Goal: Task Accomplishment & Management: Manage account settings

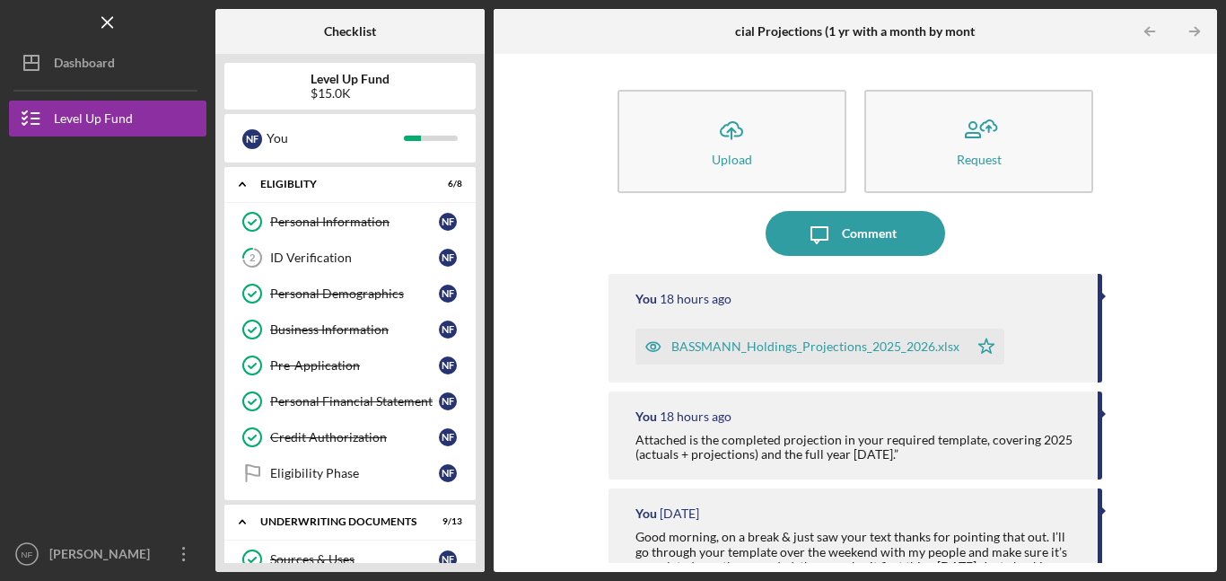
scroll to position [486, 0]
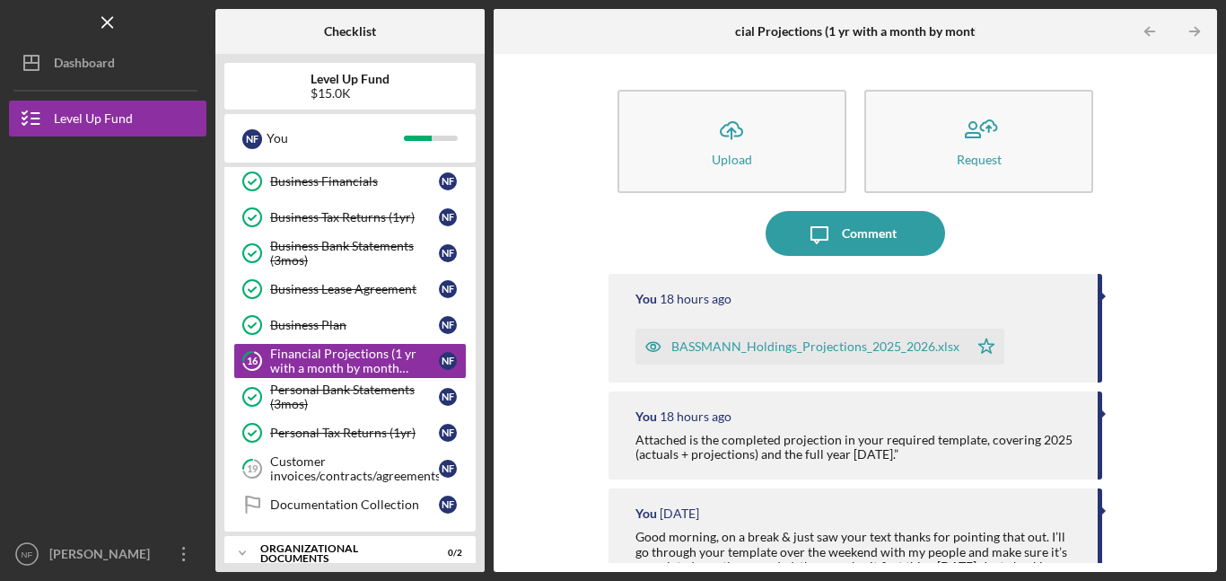
drag, startPoint x: 486, startPoint y: 275, endPoint x: 471, endPoint y: 314, distance: 42.0
click at [471, 314] on div "Checklist Level Up Fund $15.0K N F You Icon/Expander Eligiblity 6 / 8 Personal …" at bounding box center [716, 290] width 1002 height 563
click at [357, 474] on div "Customer invoices/contracts/agreements" at bounding box center [354, 468] width 169 height 29
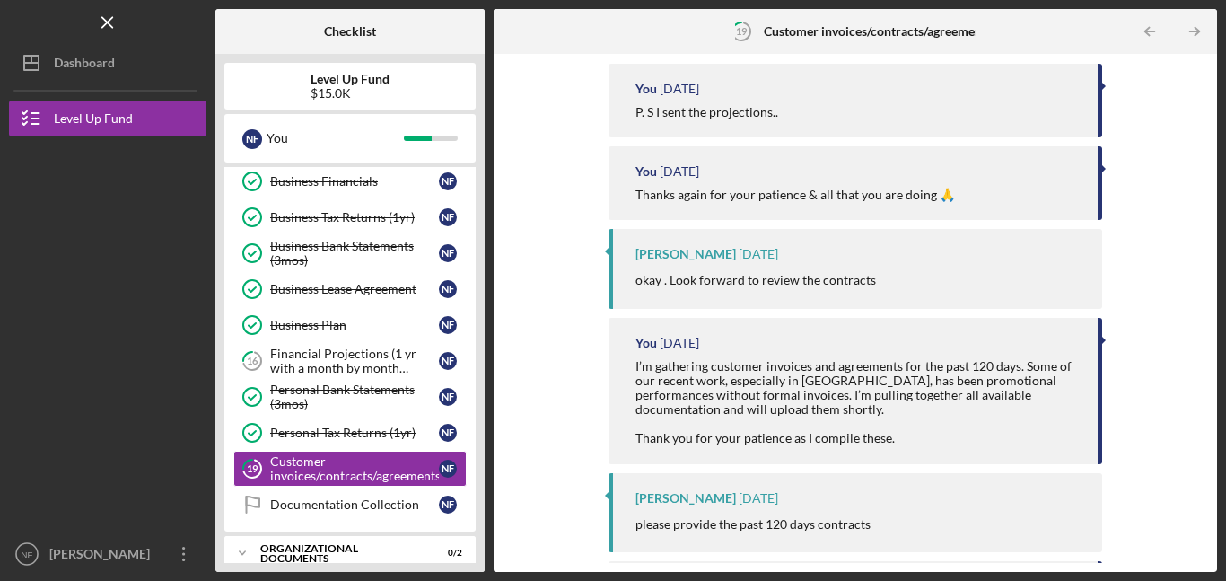
scroll to position [214, 0]
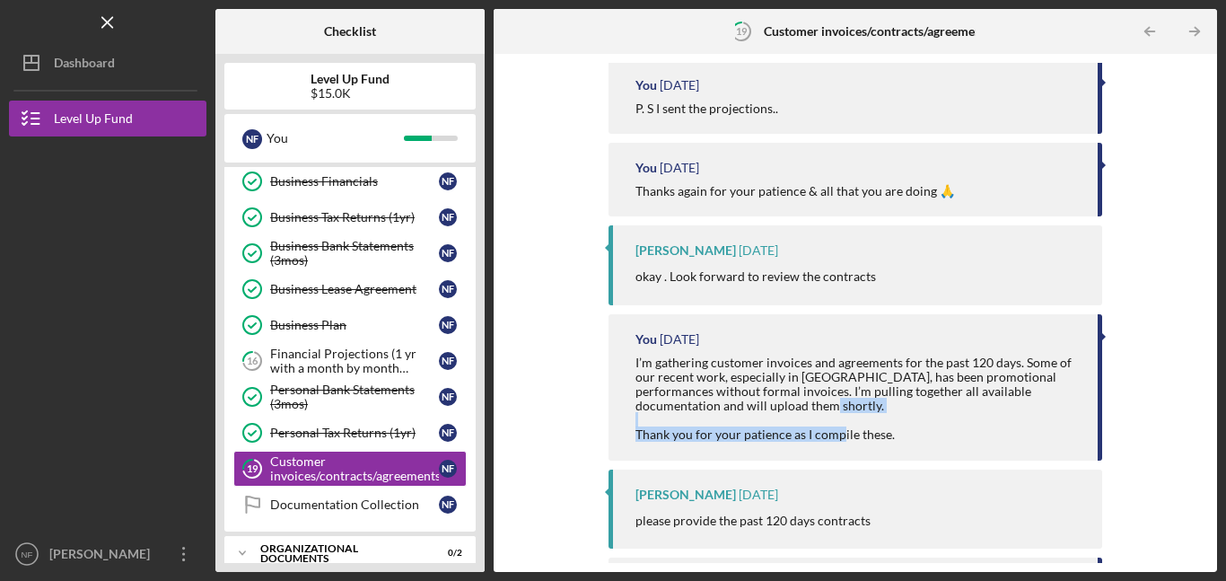
drag, startPoint x: 1202, startPoint y: 422, endPoint x: 1203, endPoint y: 453, distance: 31.4
click at [1196, 453] on div "Icon/Upload Upload Request Icon/Message Comment You [DATE] P. S I sent the proj…" at bounding box center [856, 313] width 706 height 500
click at [1160, 446] on div "Icon/Upload Upload Request Icon/Message Comment You [DATE] P. S I sent the proj…" at bounding box center [856, 313] width 706 height 500
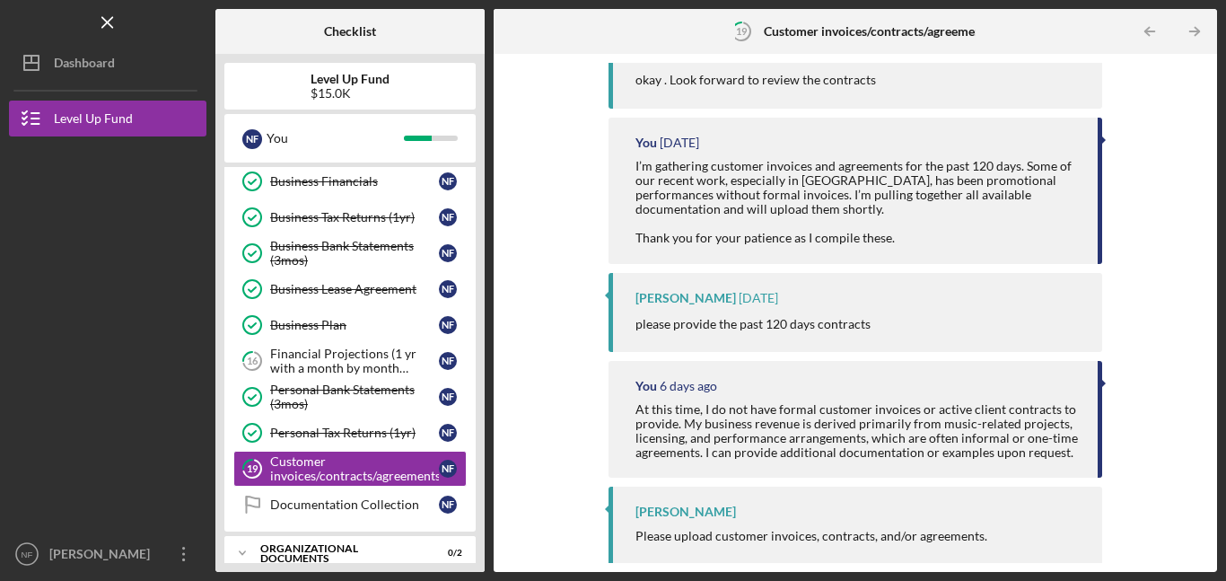
scroll to position [413, 0]
click at [799, 345] on div "[PERSON_NAME] [DATE] please provide the past 120 days contracts" at bounding box center [856, 309] width 494 height 79
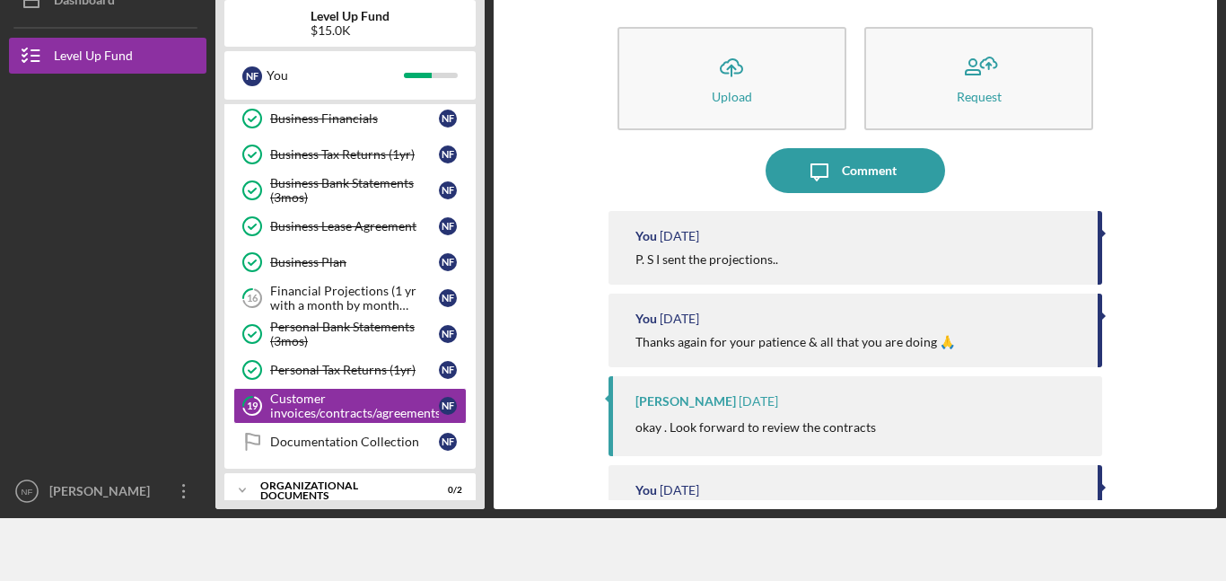
scroll to position [0, 0]
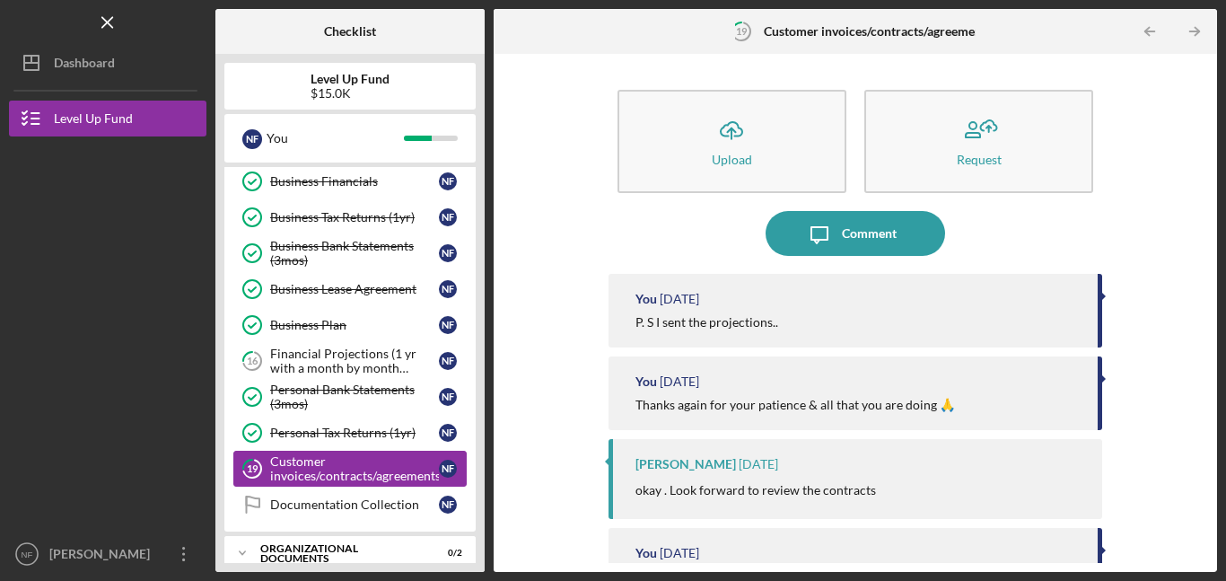
click at [391, 471] on div "Customer invoices/contracts/agreements" at bounding box center [354, 468] width 169 height 29
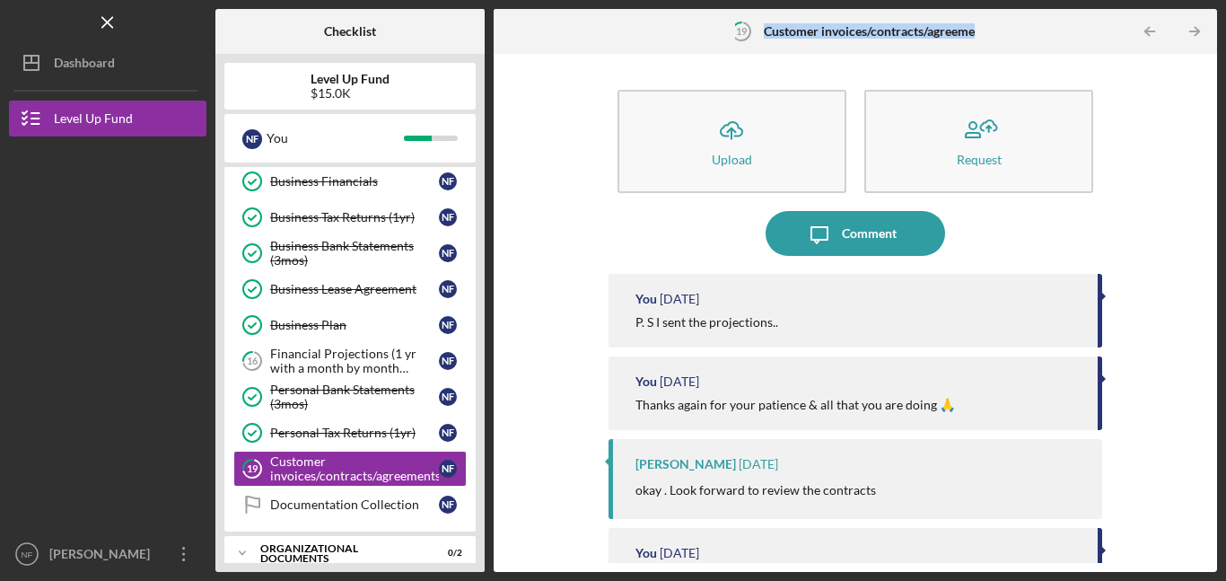
drag, startPoint x: 975, startPoint y: 31, endPoint x: 763, endPoint y: 32, distance: 211.9
click at [764, 32] on b "Customer invoices/contracts/agreements" at bounding box center [878, 31] width 228 height 14
copy b "Customer invoices/contracts/agreeme"
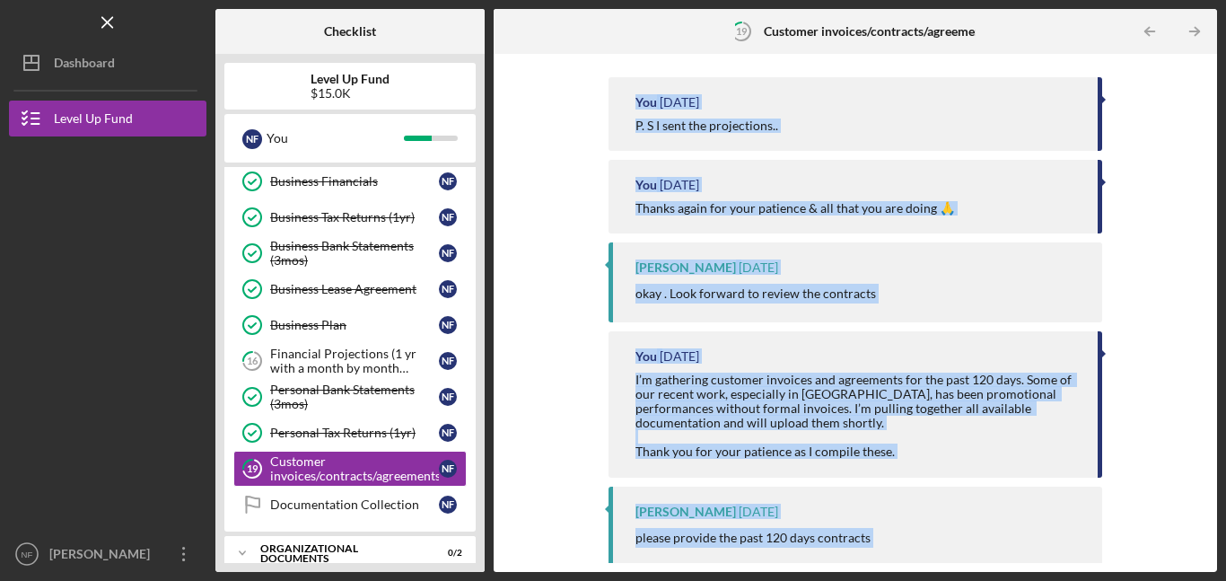
scroll to position [413, 0]
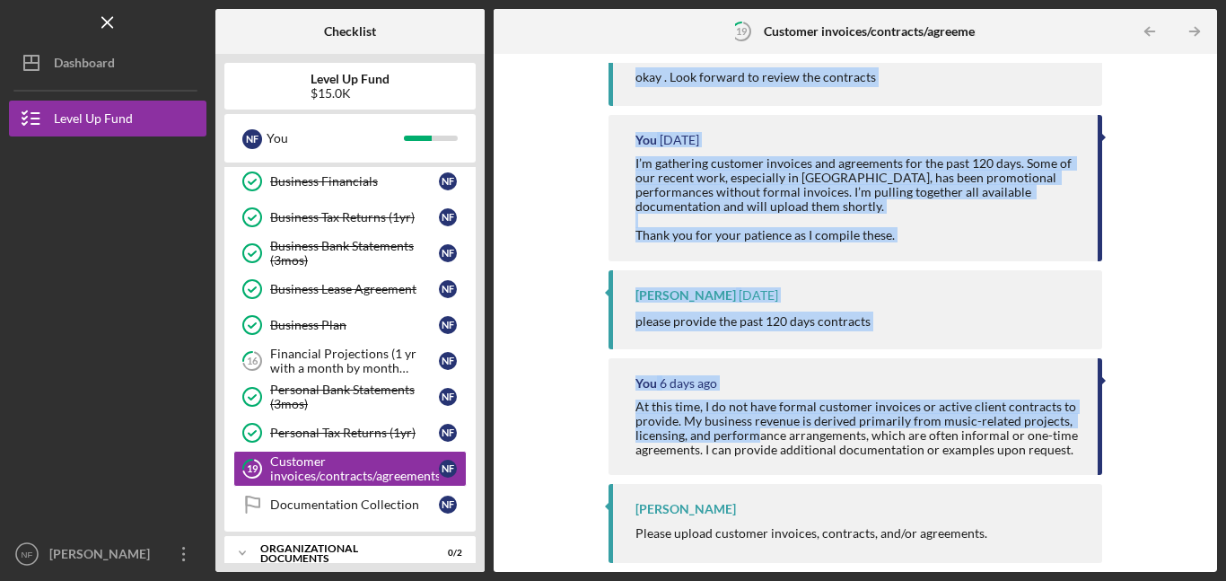
drag, startPoint x: 635, startPoint y: 165, endPoint x: 790, endPoint y: 578, distance: 441.3
click at [790, 541] on div "Icon/Menu 19 Customer invoices/contracts/agreements Checklist Level Up Fund $15…" at bounding box center [613, 290] width 1226 height 581
copy div "You [DATE] P. S I sent the projections.. You [DATE] Thanks again for your patie…"
